Goal: Navigation & Orientation: Understand site structure

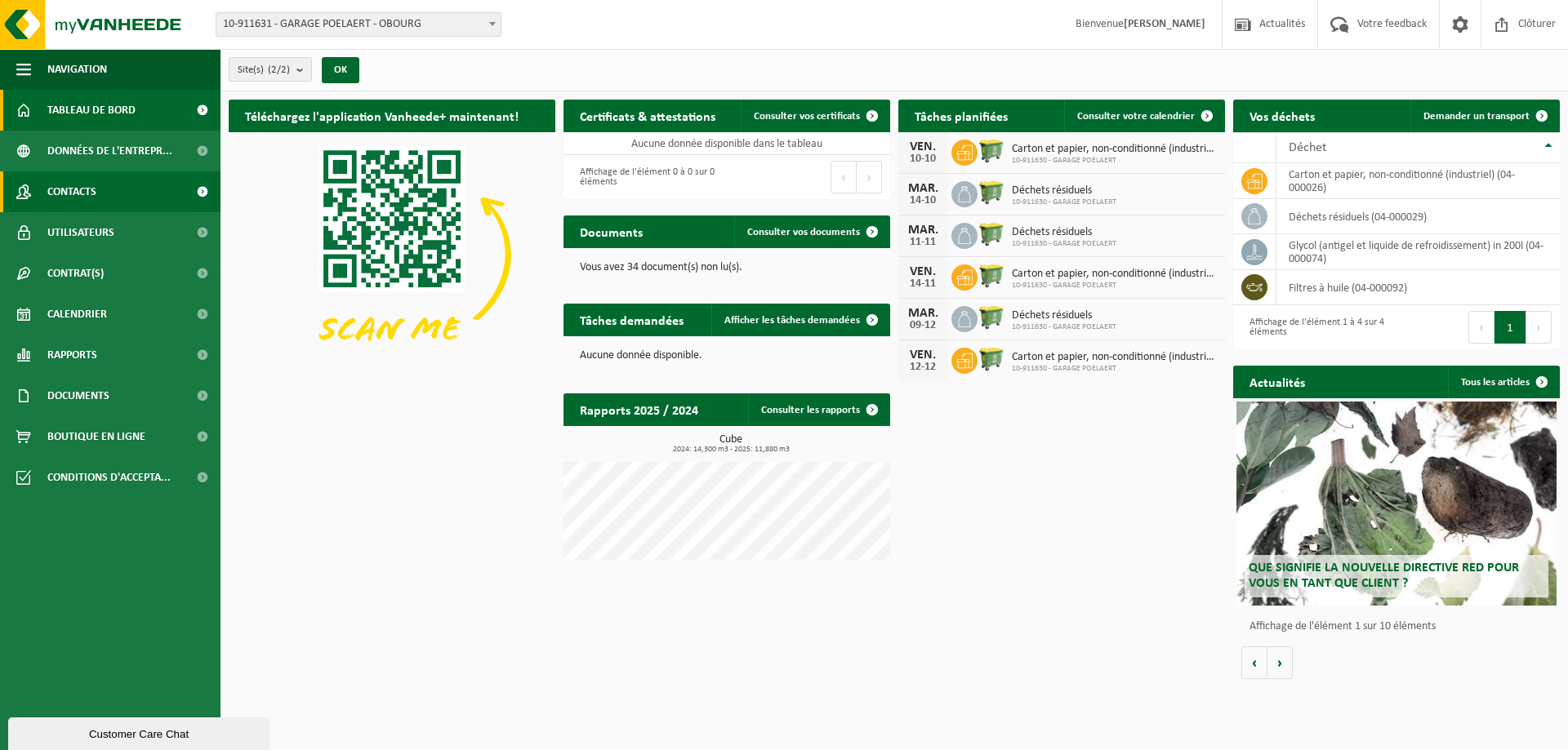
click at [118, 191] on link "Contacts" at bounding box center [110, 191] width 220 height 41
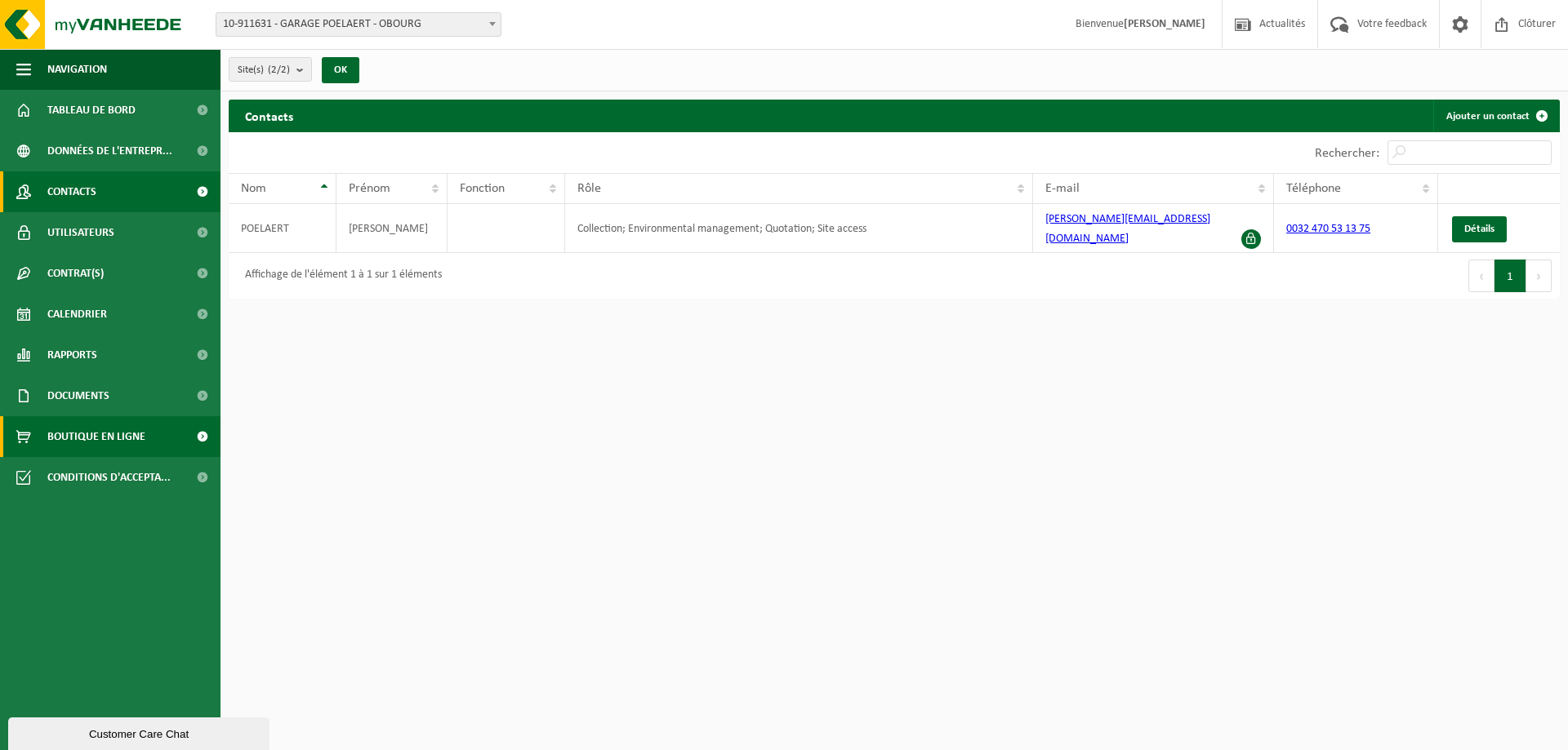
click at [147, 438] on link "Boutique en ligne" at bounding box center [110, 437] width 220 height 41
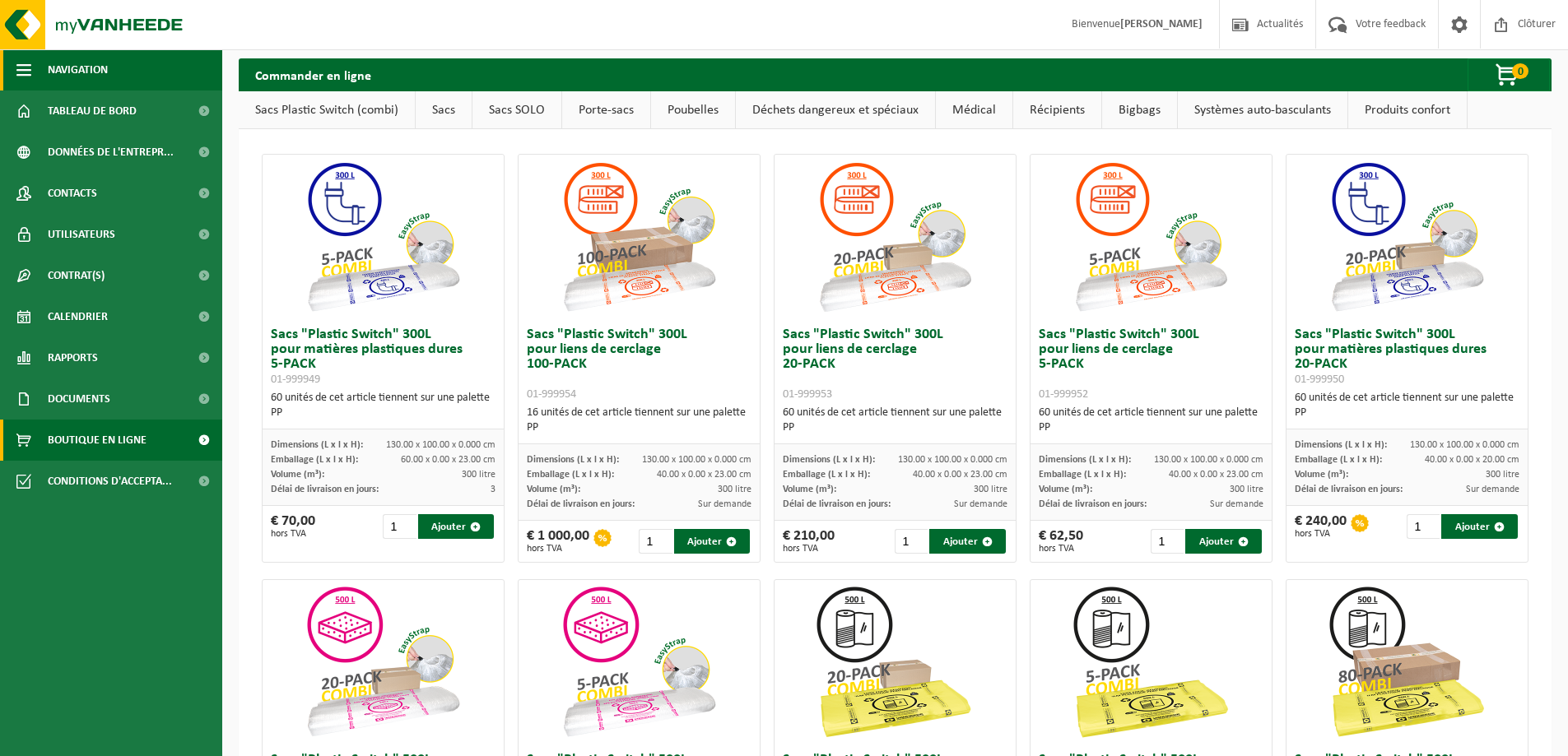
click at [26, 72] on span "button" at bounding box center [23, 69] width 14 height 41
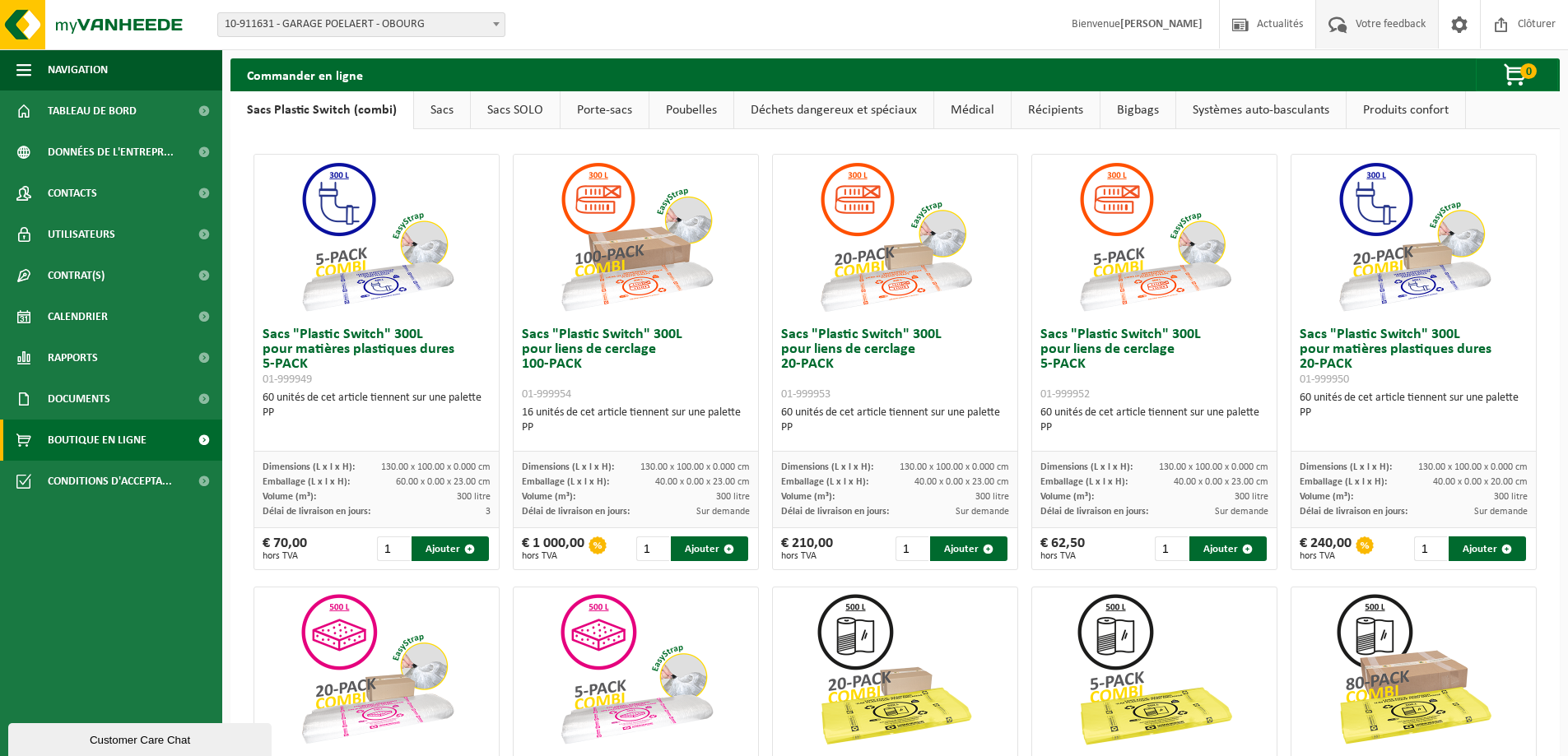
click at [1366, 35] on span "Votre feedback" at bounding box center [1390, 24] width 78 height 48
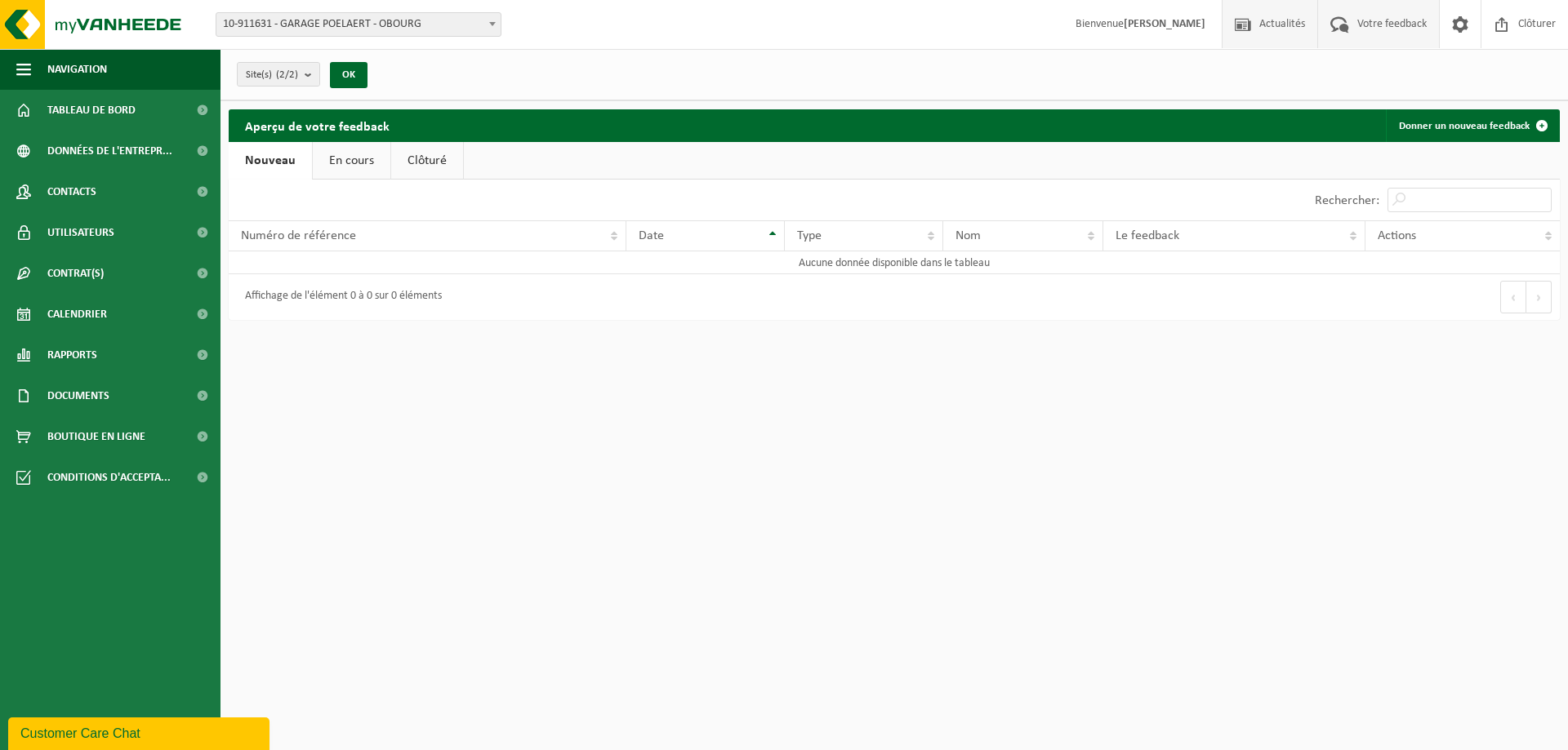
click at [1282, 36] on span "Actualités" at bounding box center [1282, 24] width 54 height 48
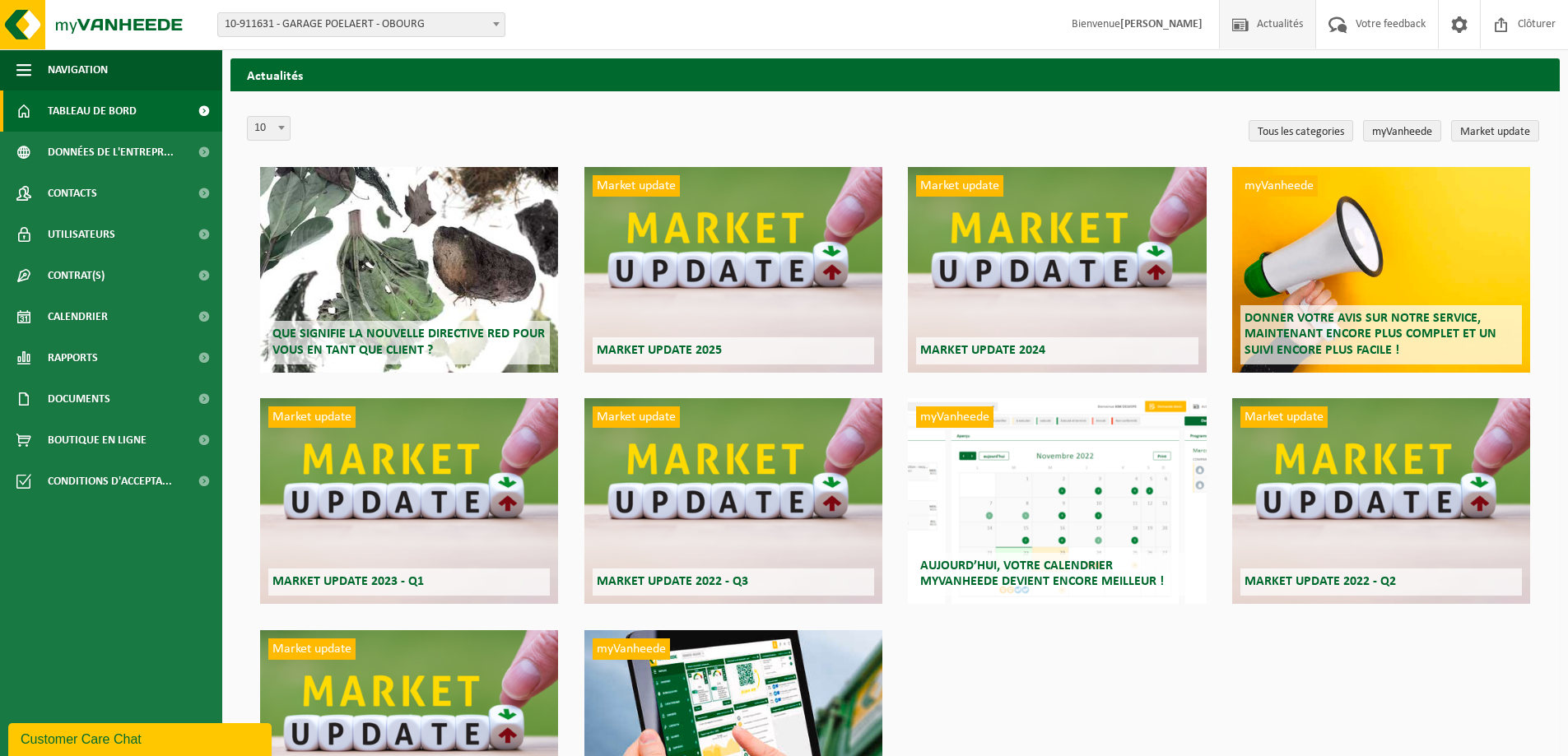
click at [80, 117] on span "Tableau de bord" at bounding box center [91, 111] width 89 height 41
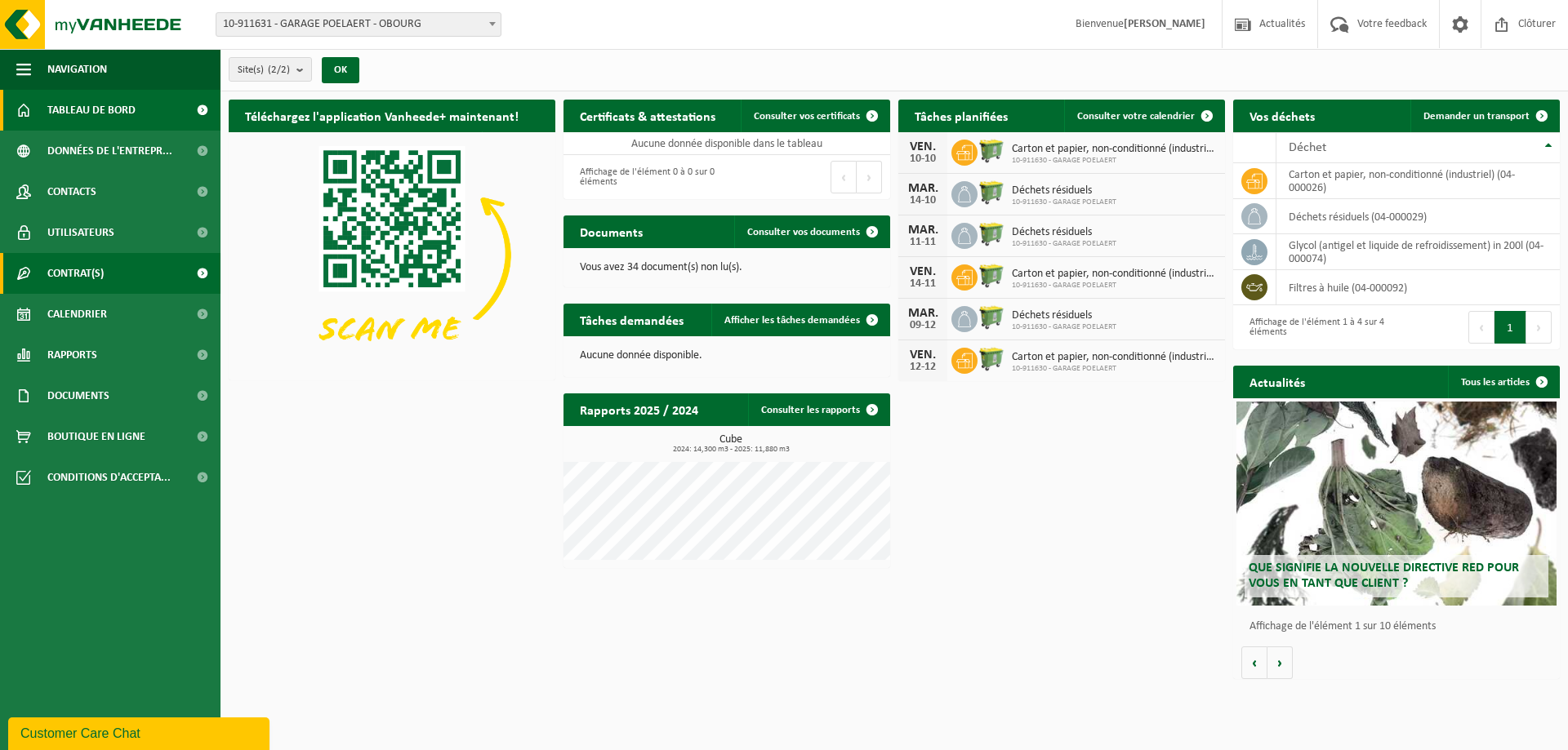
click at [136, 270] on link "Contrat(s)" at bounding box center [110, 273] width 220 height 41
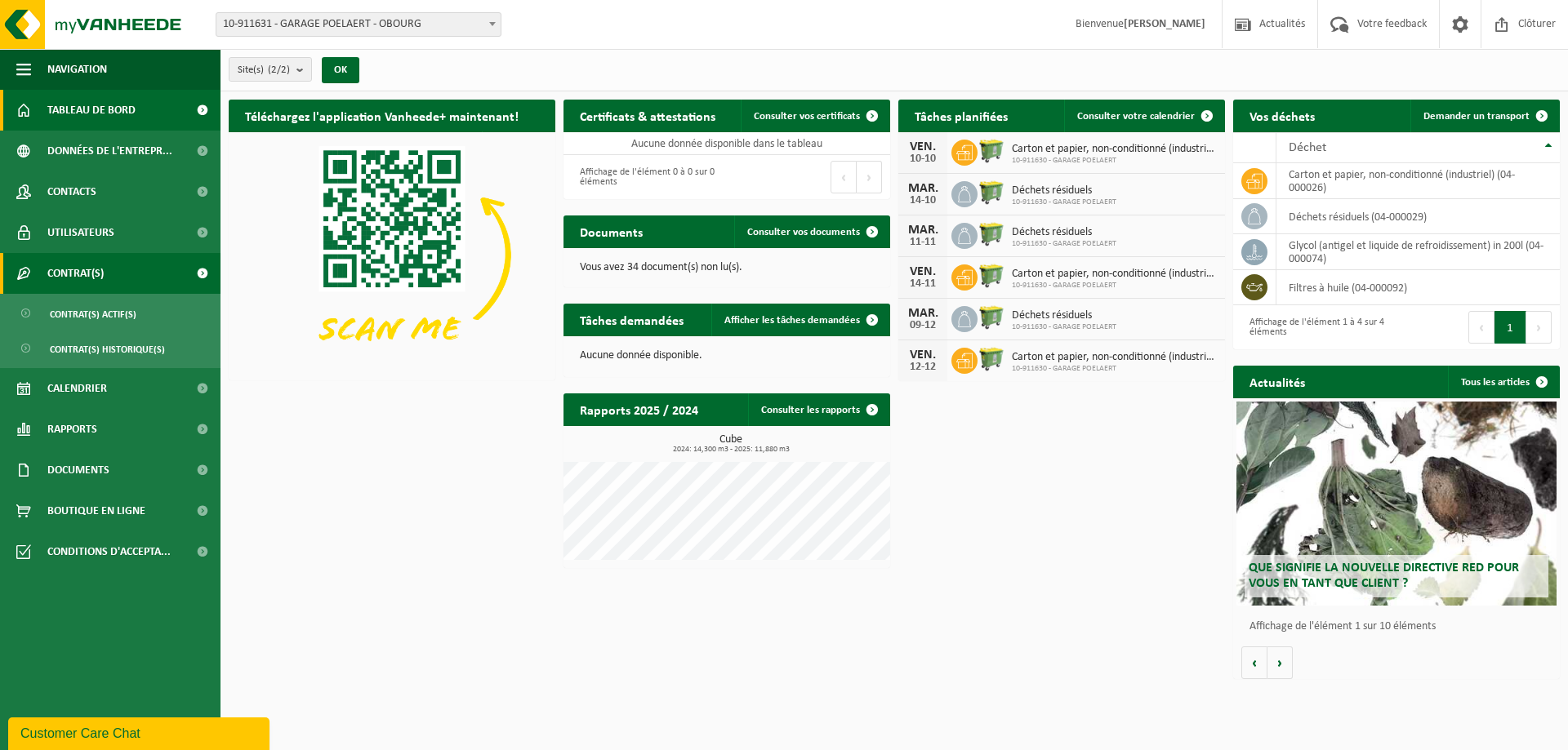
click at [136, 270] on link "Contrat(s)" at bounding box center [110, 273] width 220 height 41
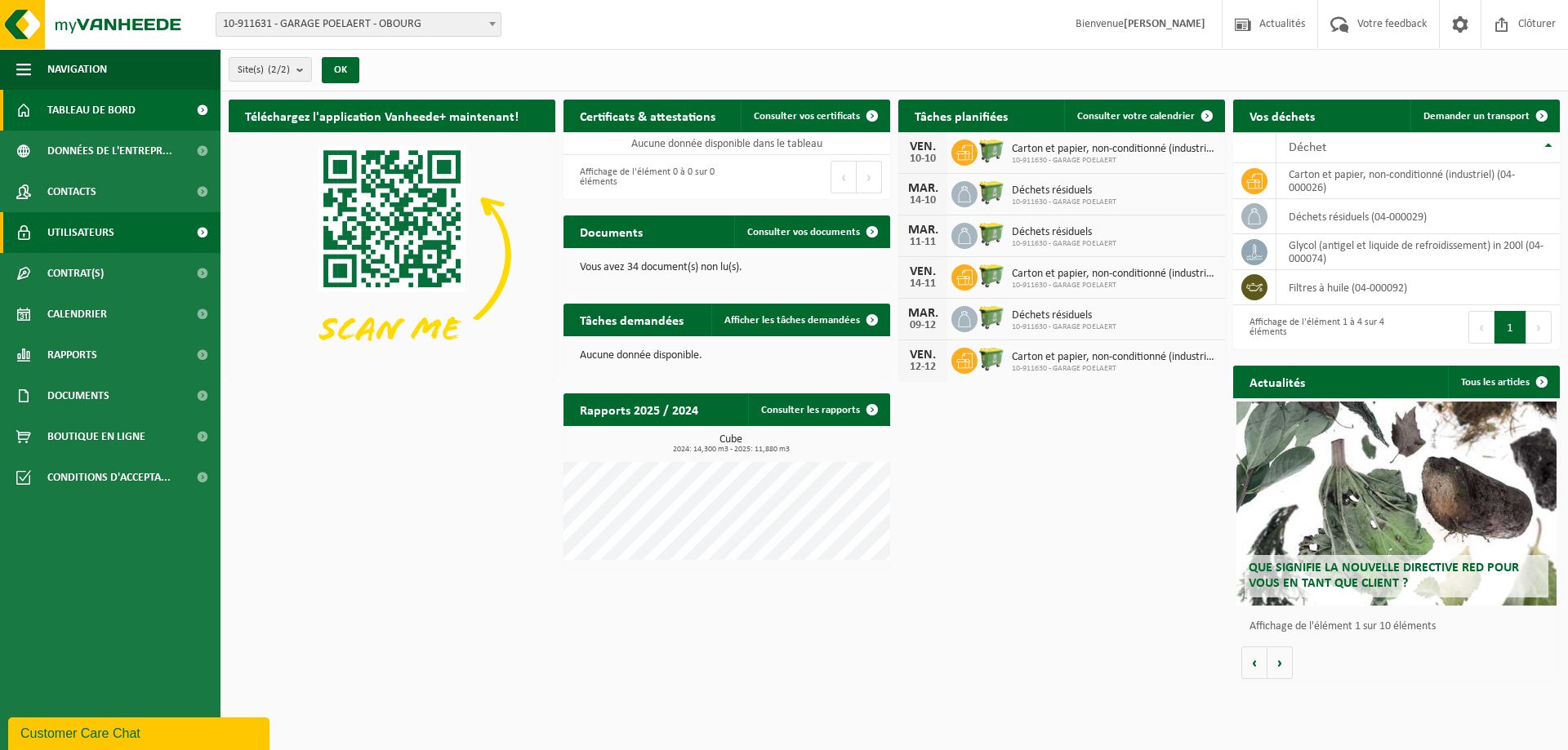
click at [132, 235] on link "Utilisateurs" at bounding box center [110, 233] width 220 height 41
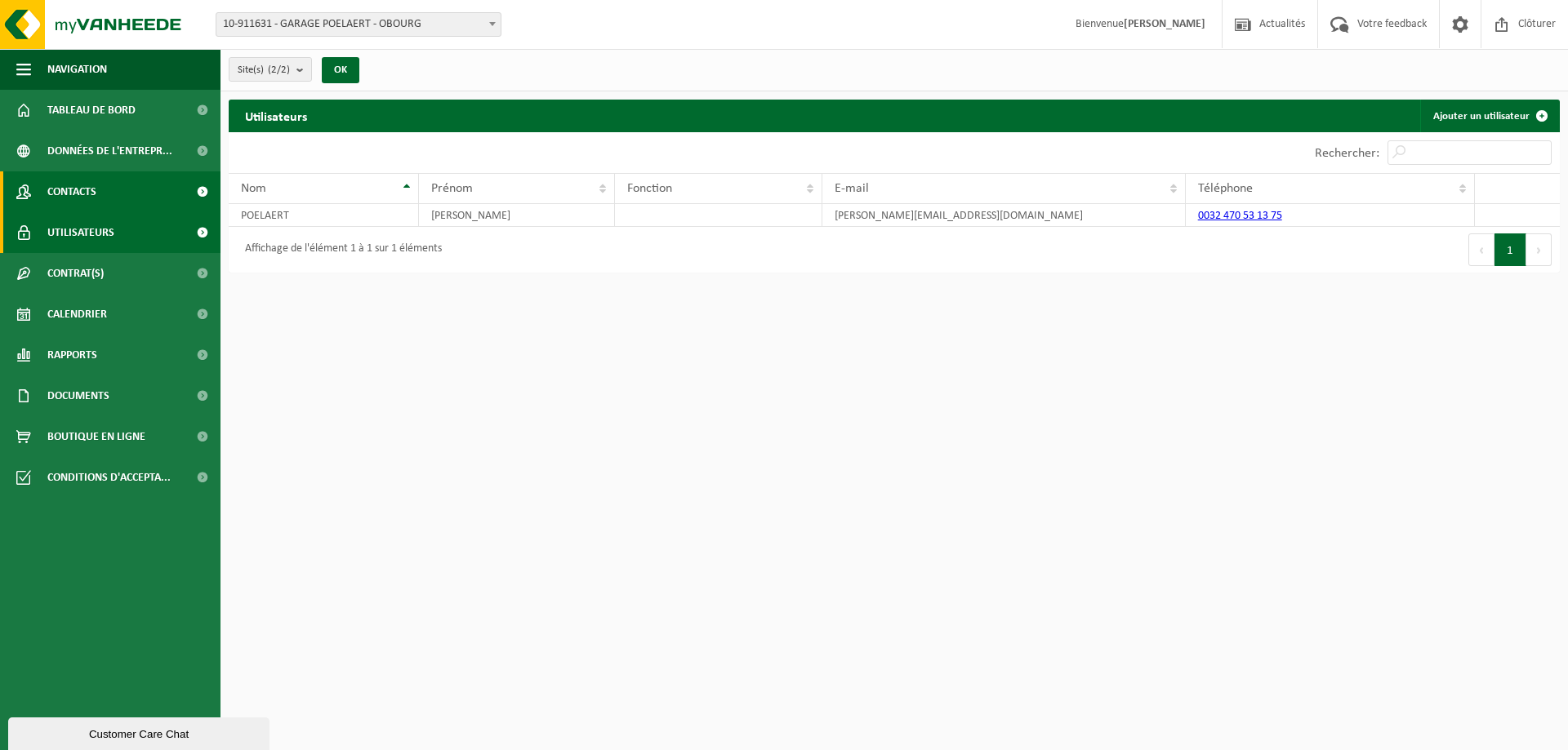
click at [132, 191] on link "Contacts" at bounding box center [110, 191] width 220 height 41
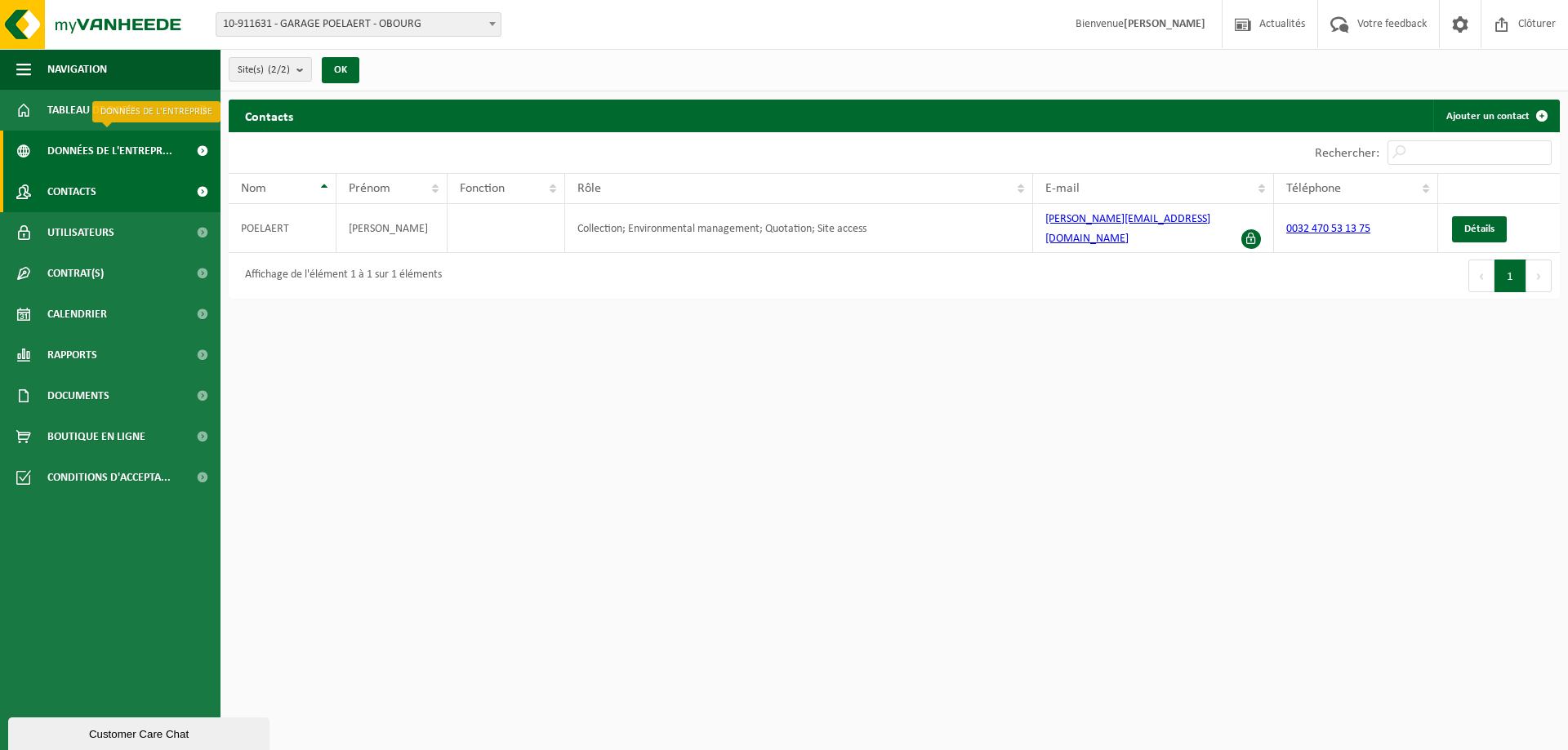
click at [134, 157] on span "Données de l'entrepr..." at bounding box center [109, 151] width 125 height 41
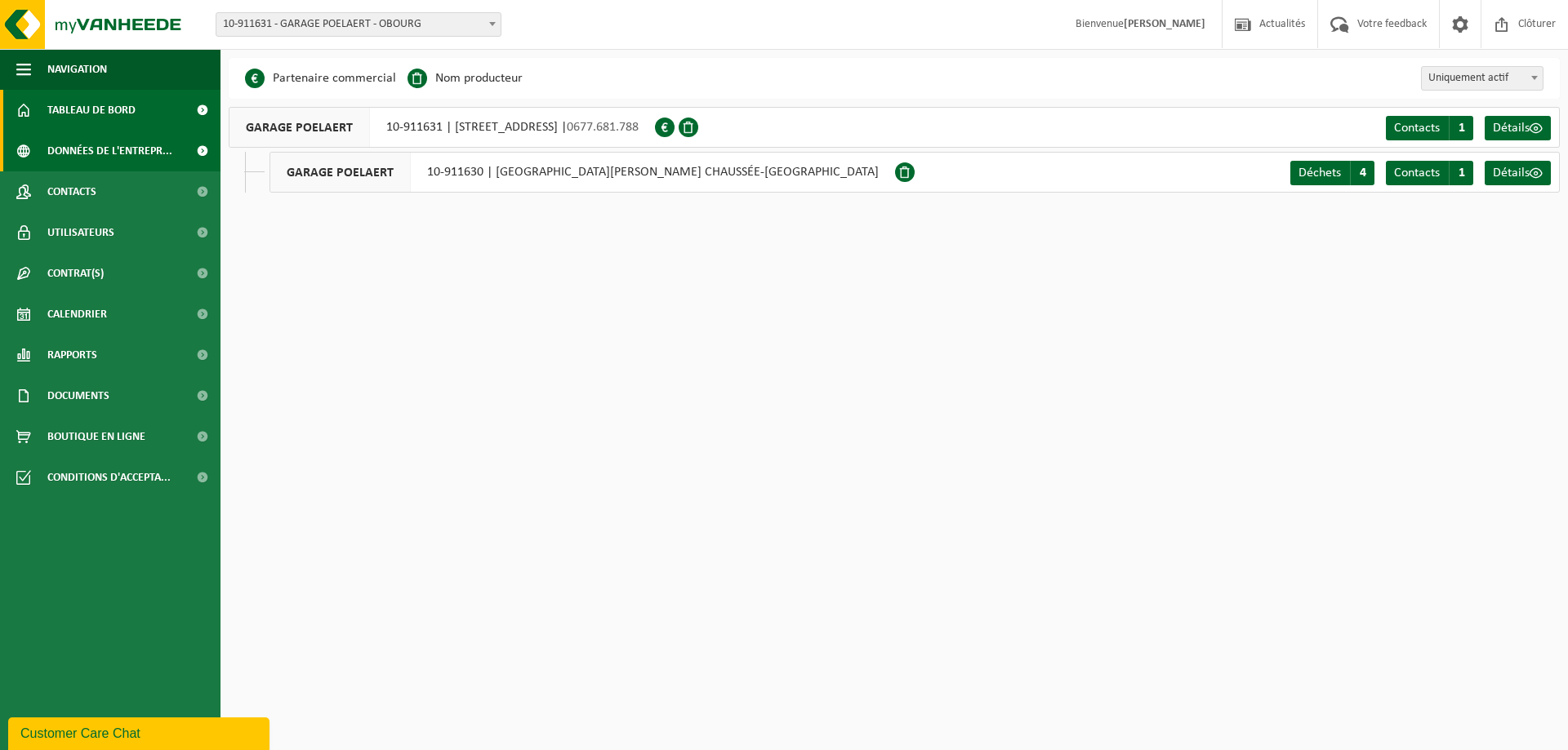
click at [139, 104] on link "Tableau de bord" at bounding box center [110, 110] width 220 height 41
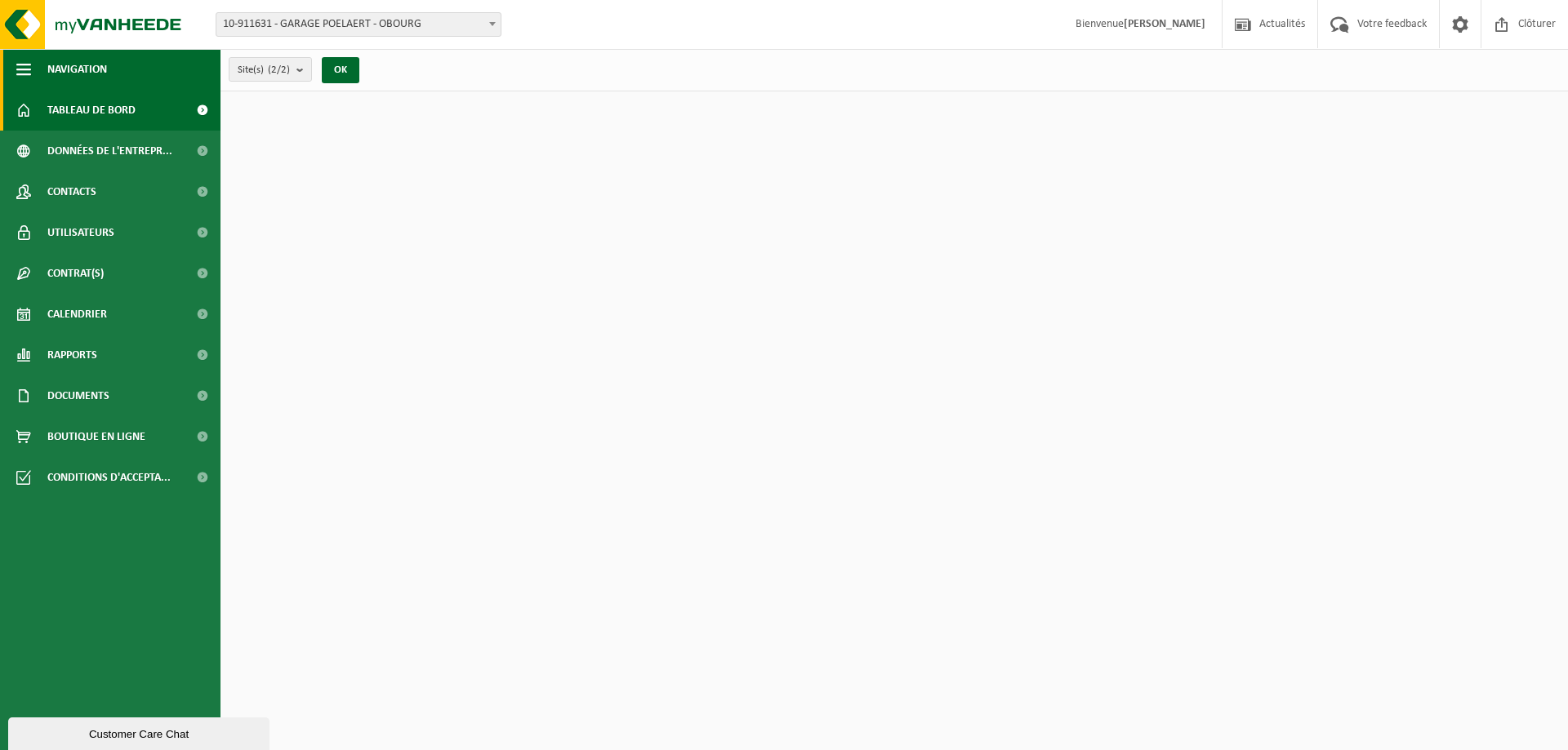
click at [24, 68] on span "button" at bounding box center [23, 69] width 14 height 41
